Goal: Navigation & Orientation: Find specific page/section

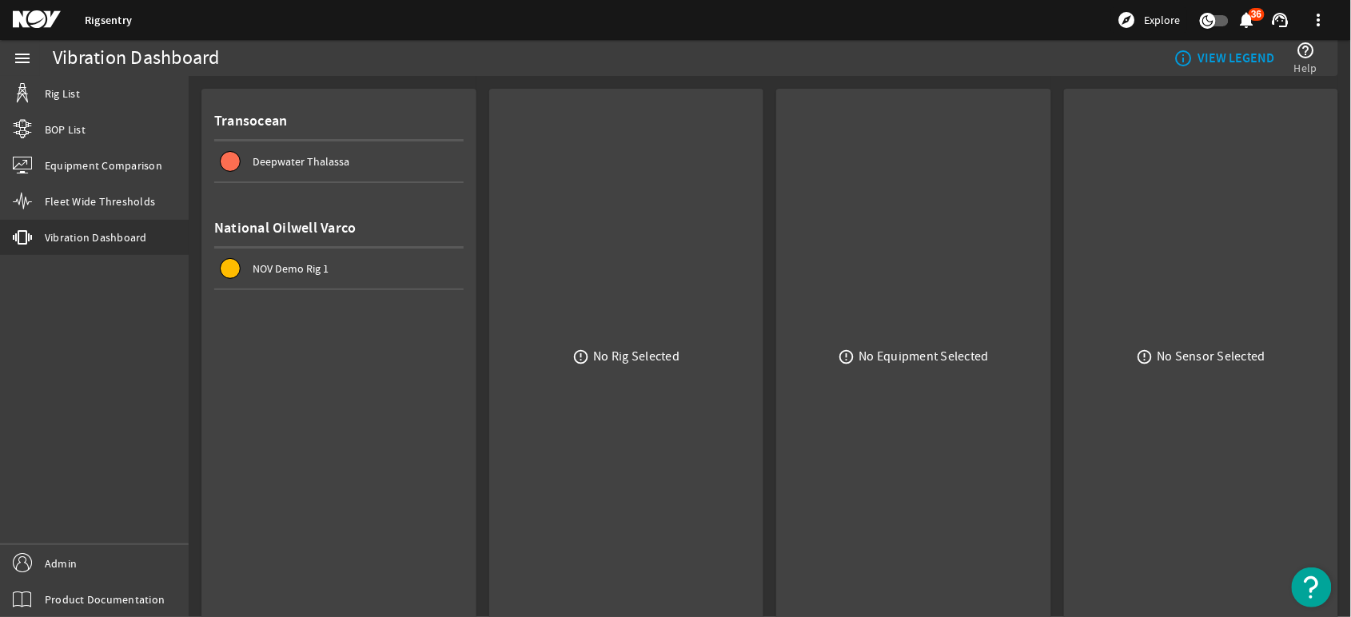
click at [98, 196] on span "Fleet Wide Thresholds" at bounding box center [100, 201] width 110 height 16
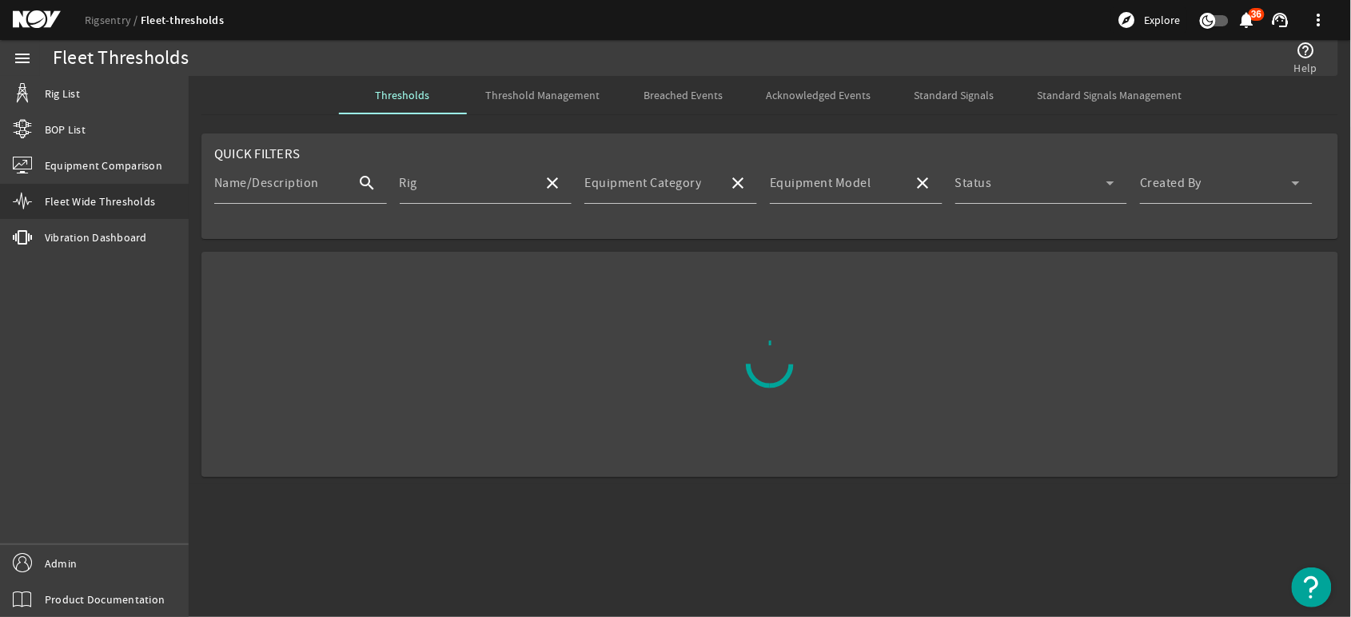
click at [97, 234] on span "Vibration Dashboard" at bounding box center [96, 237] width 102 height 16
